Goal: Task Accomplishment & Management: Manage account settings

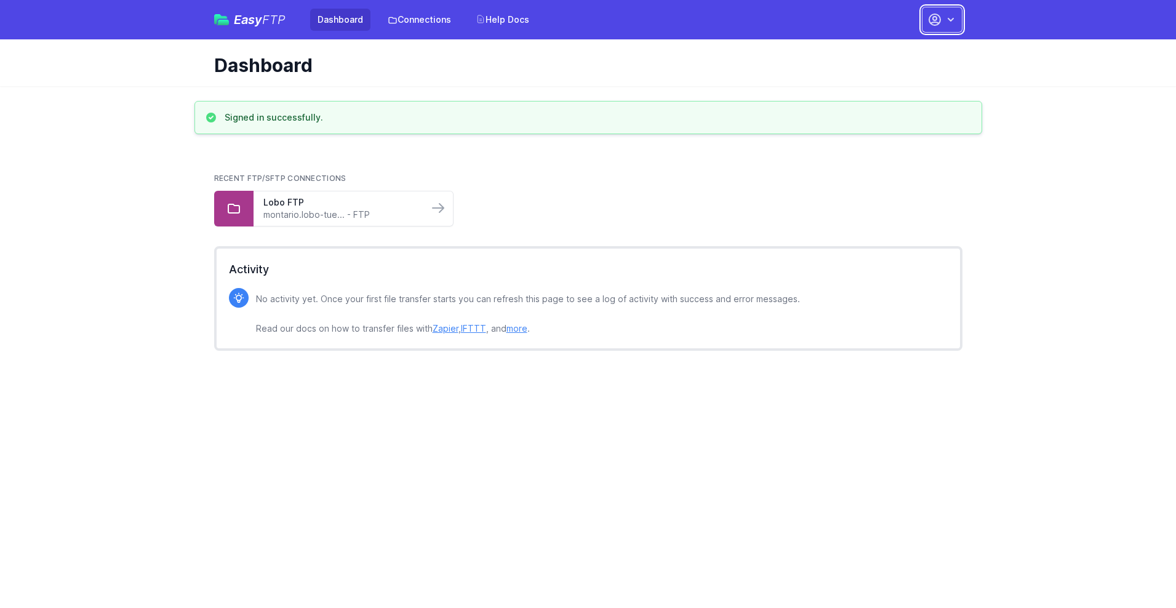
click at [942, 20] on button "button" at bounding box center [942, 20] width 41 height 26
click at [904, 51] on link "Account Settings" at bounding box center [904, 51] width 118 height 22
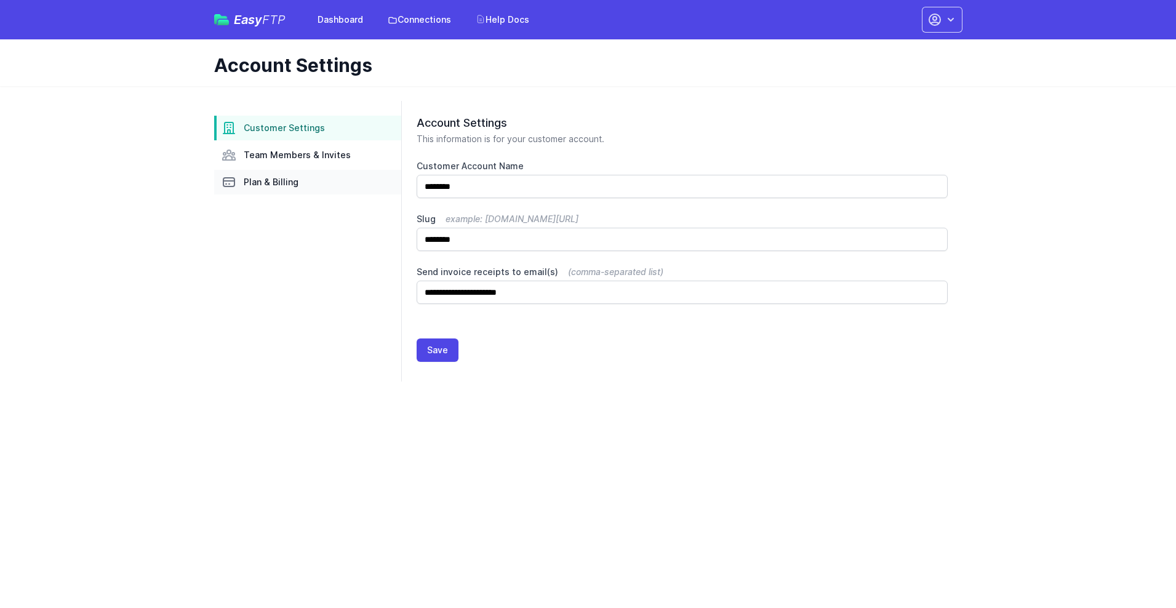
click at [308, 182] on link "Plan & Billing" at bounding box center [307, 182] width 187 height 25
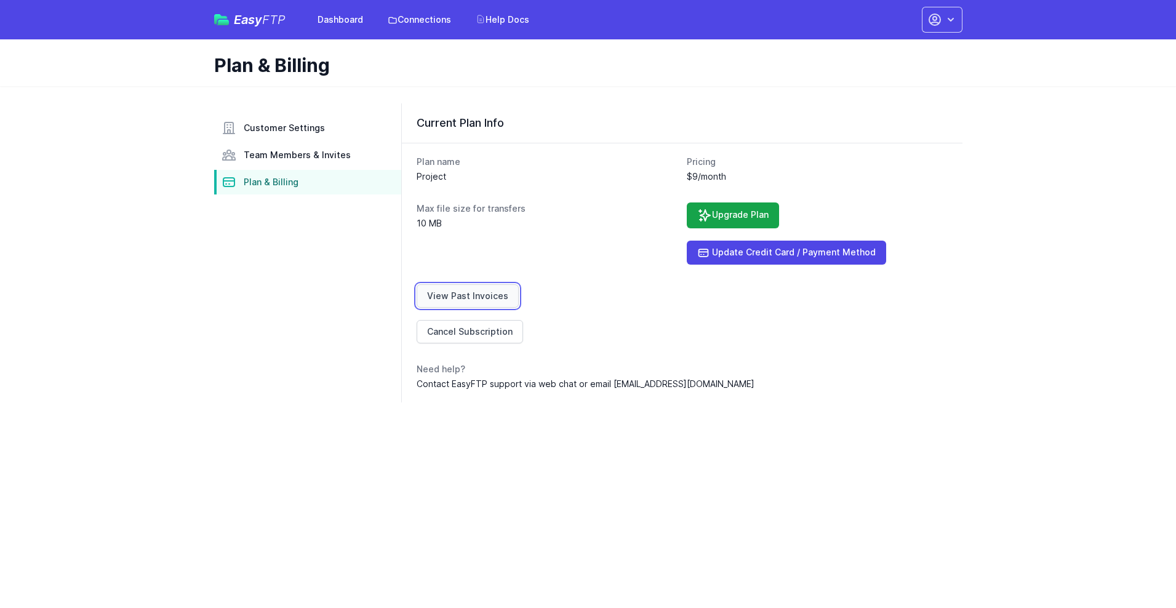
click at [465, 296] on link "View Past Invoices" at bounding box center [468, 295] width 102 height 23
